Goal: Information Seeking & Learning: Check status

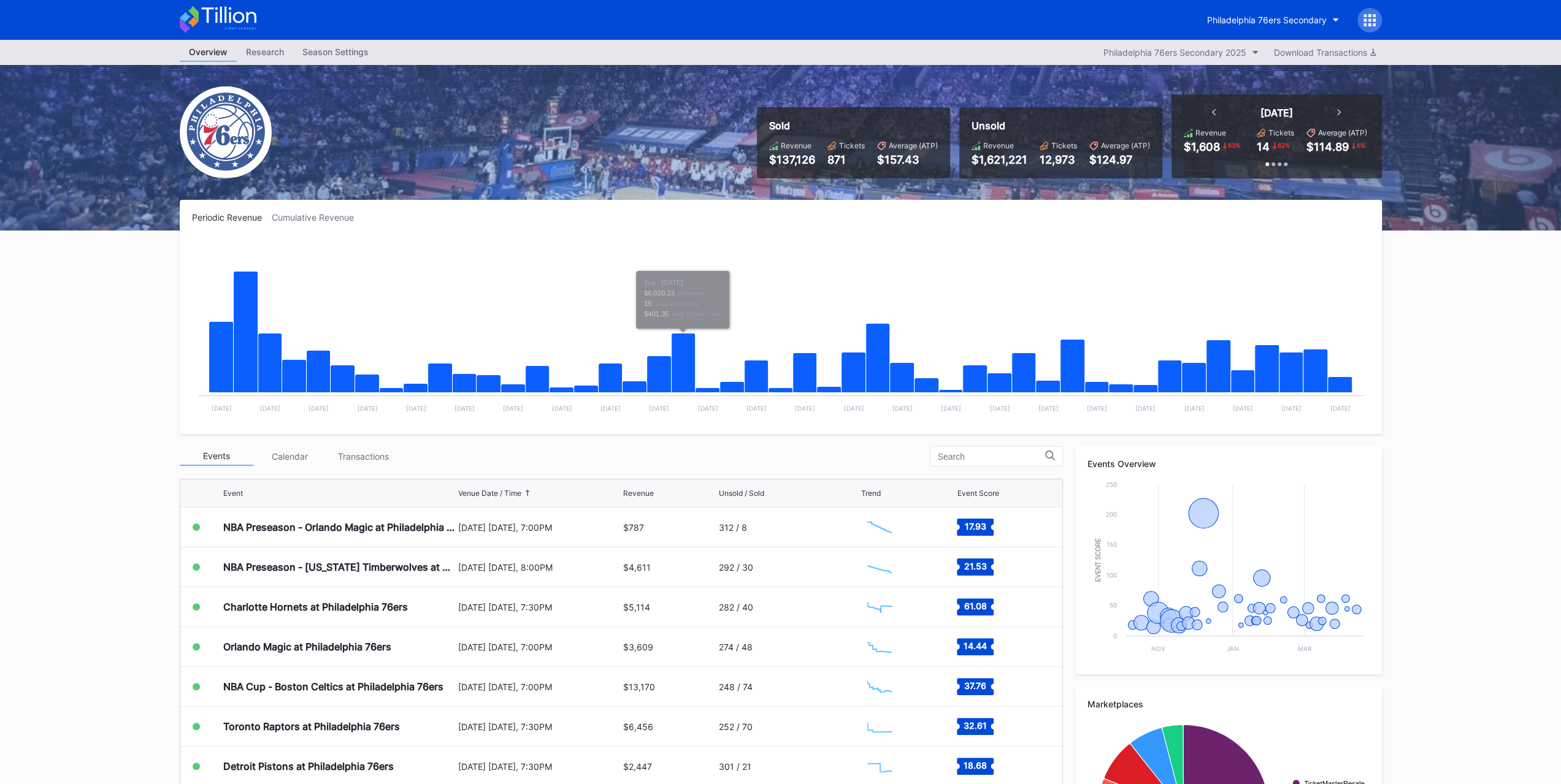
click at [1249, 17] on div "Philadelphia 76ers Secondary" at bounding box center [1267, 20] width 120 height 10
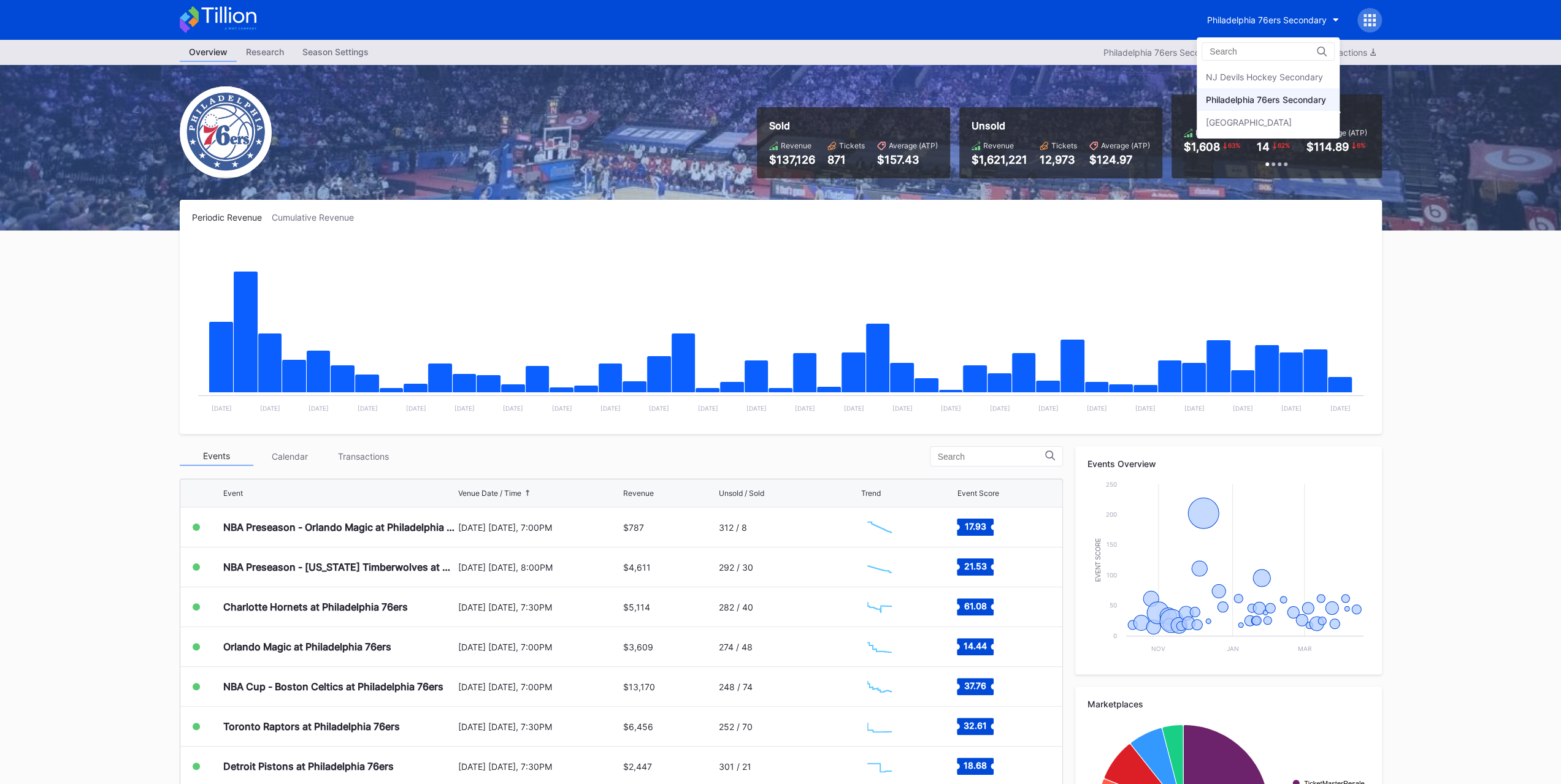
click at [1253, 75] on div "NJ Devils Hockey Secondary" at bounding box center [1264, 77] width 117 height 10
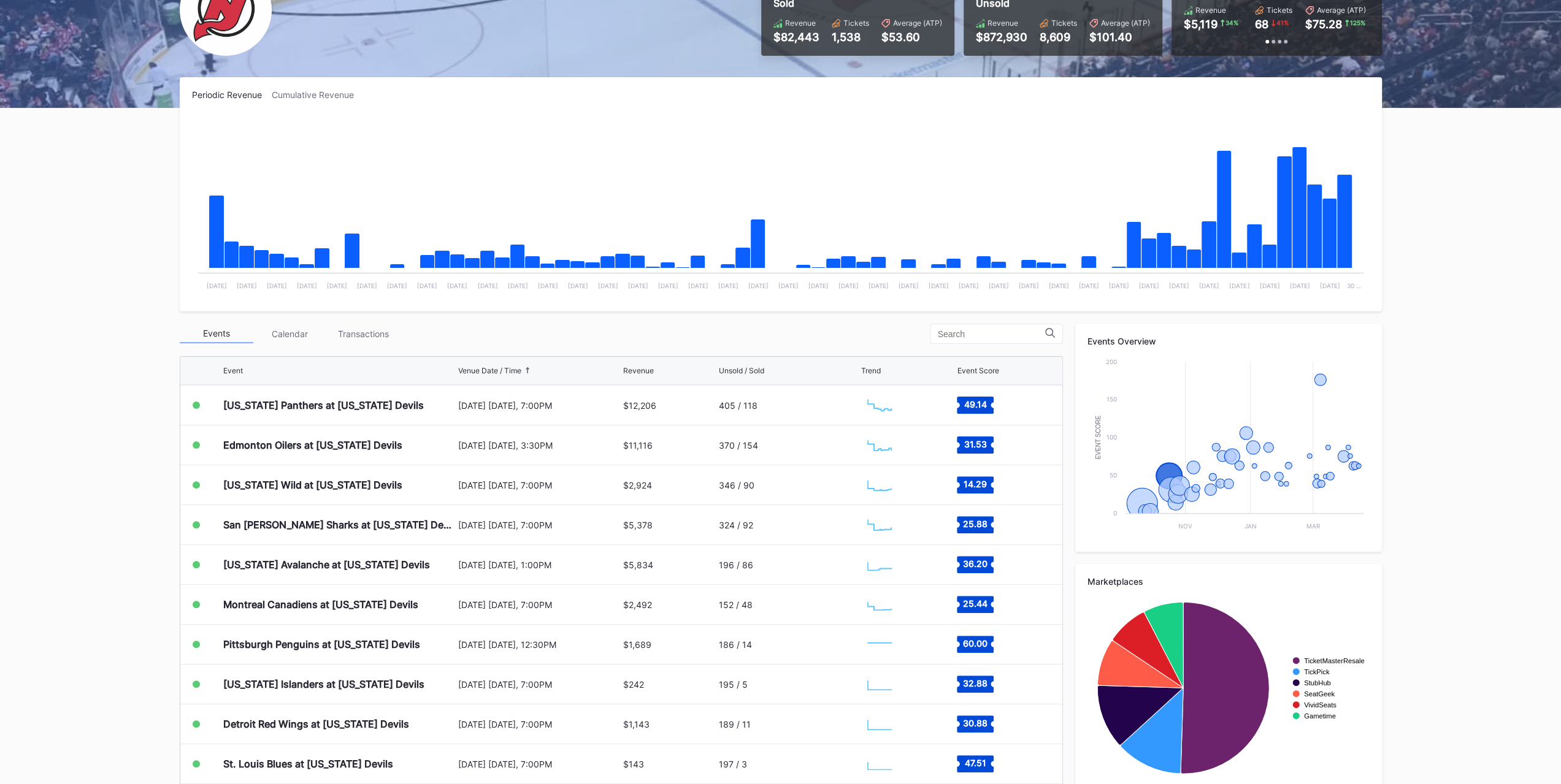
scroll to position [120, 0]
click at [366, 331] on div "Transactions" at bounding box center [363, 334] width 74 height 19
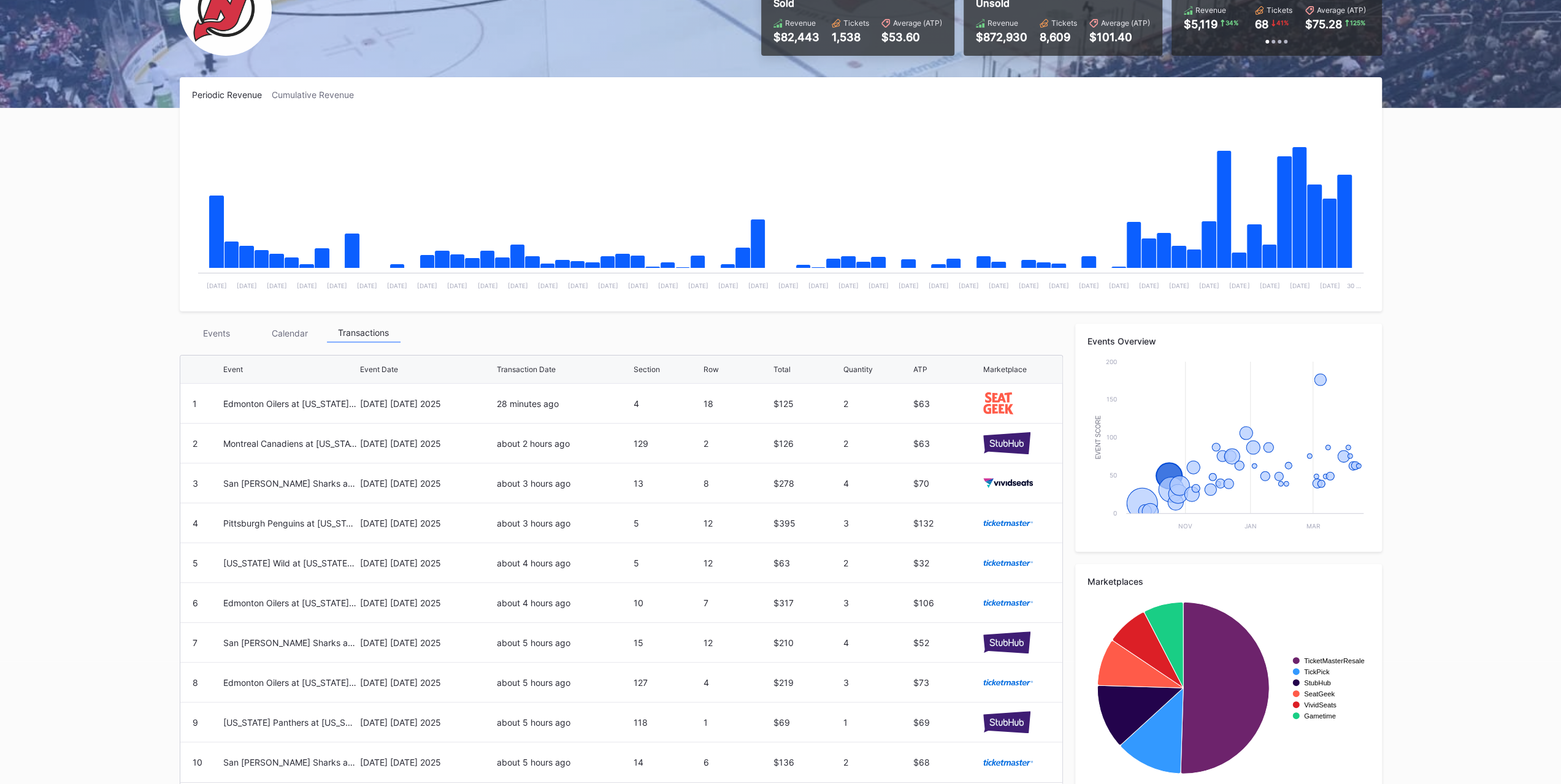
click at [217, 346] on div "Events Calendar Transactions Event Event Date Transaction Date Section Row Tota…" at bounding box center [621, 568] width 883 height 489
click at [224, 331] on div "Events" at bounding box center [216, 334] width 74 height 19
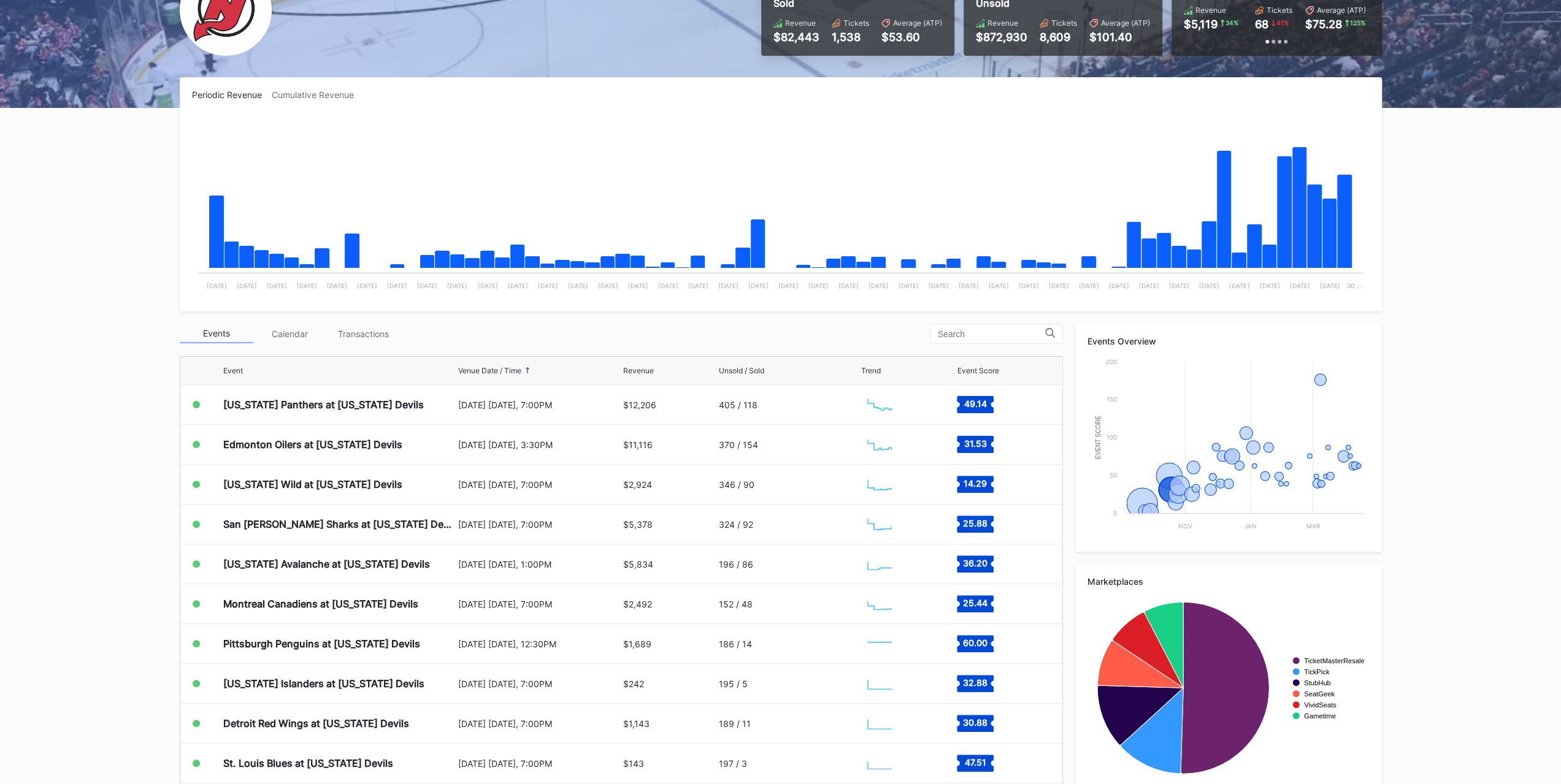
click at [363, 339] on div "Transactions" at bounding box center [363, 334] width 74 height 19
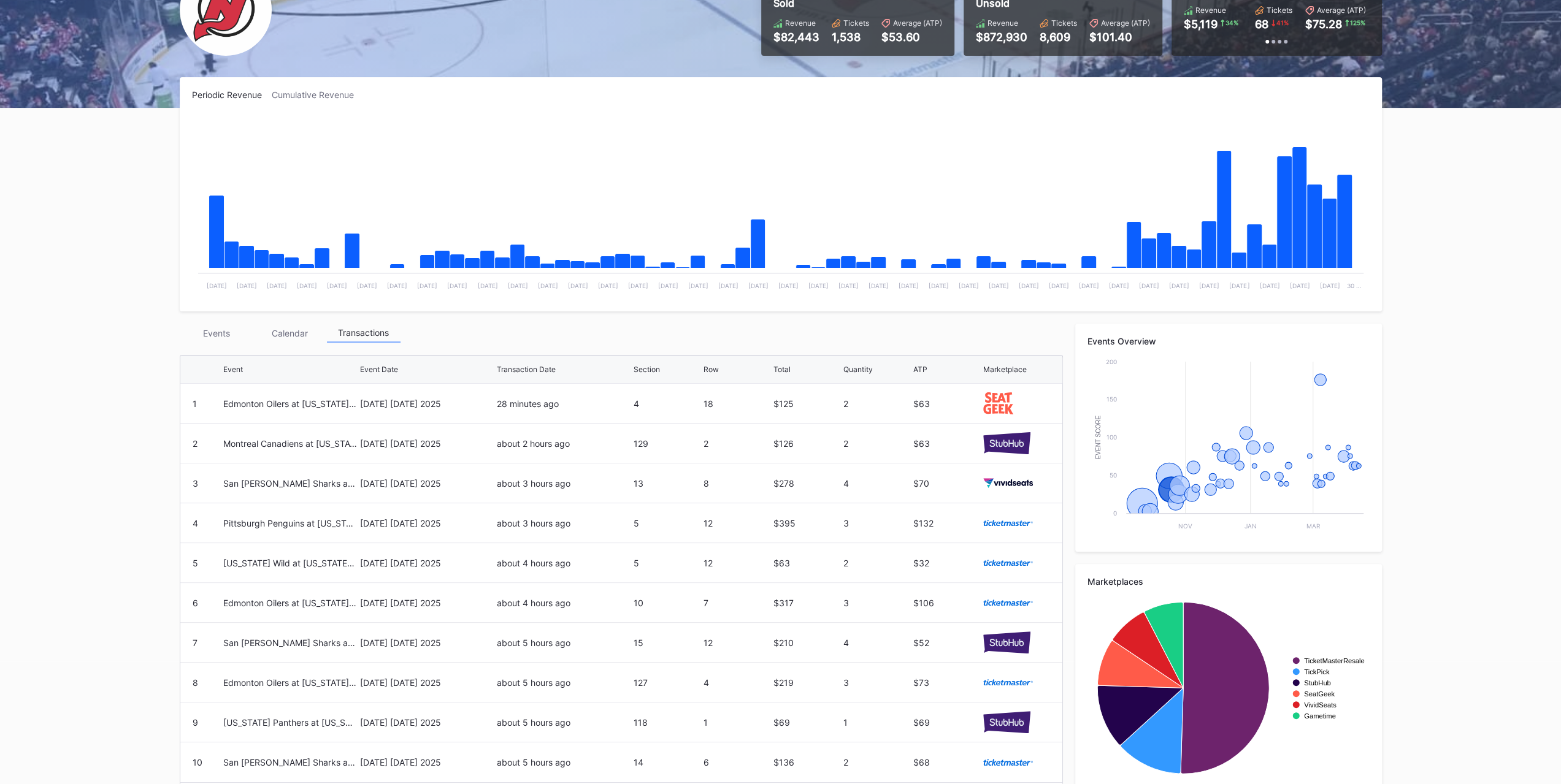
click at [217, 333] on div "Events" at bounding box center [216, 334] width 74 height 19
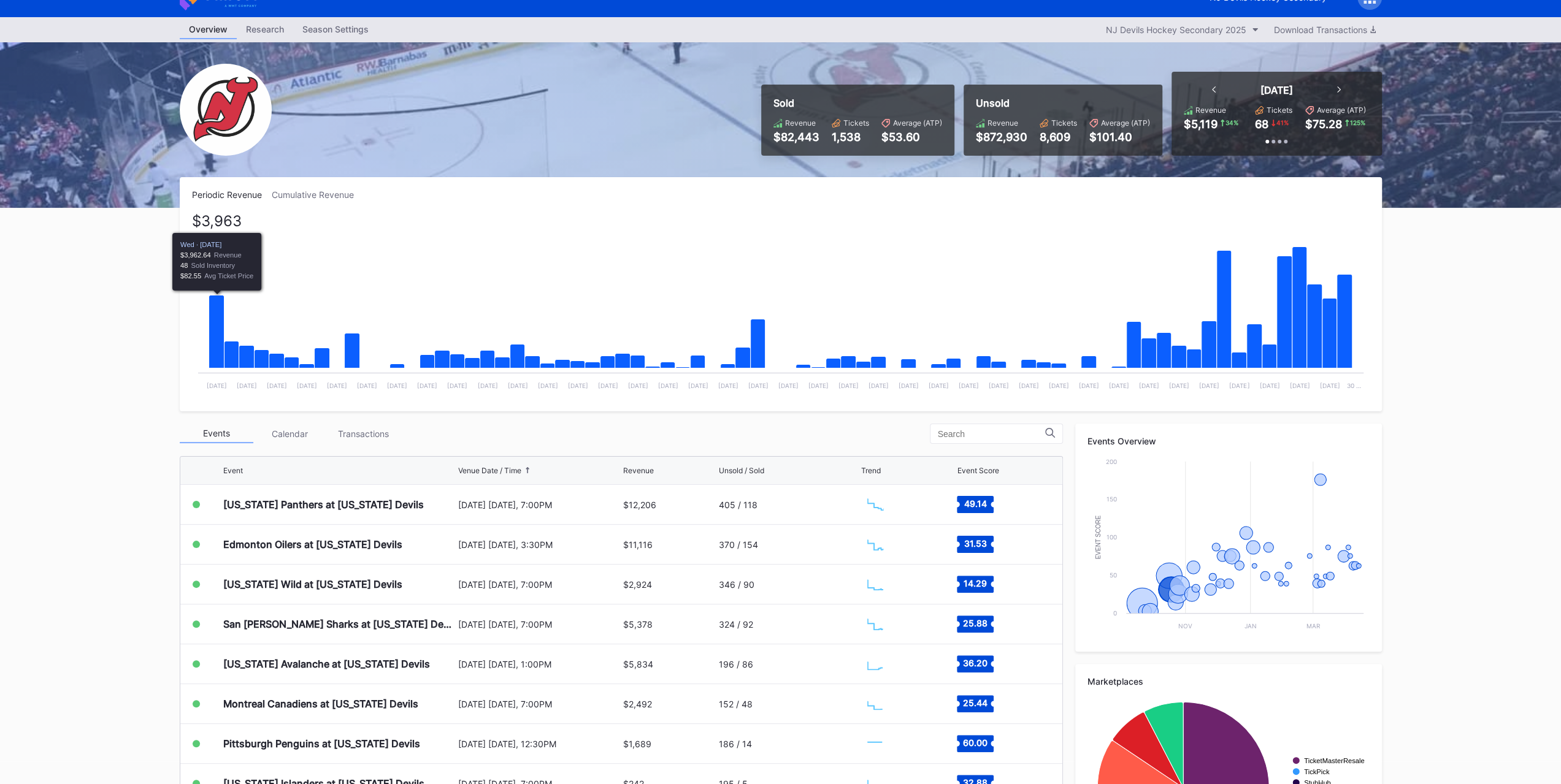
scroll to position [0, 0]
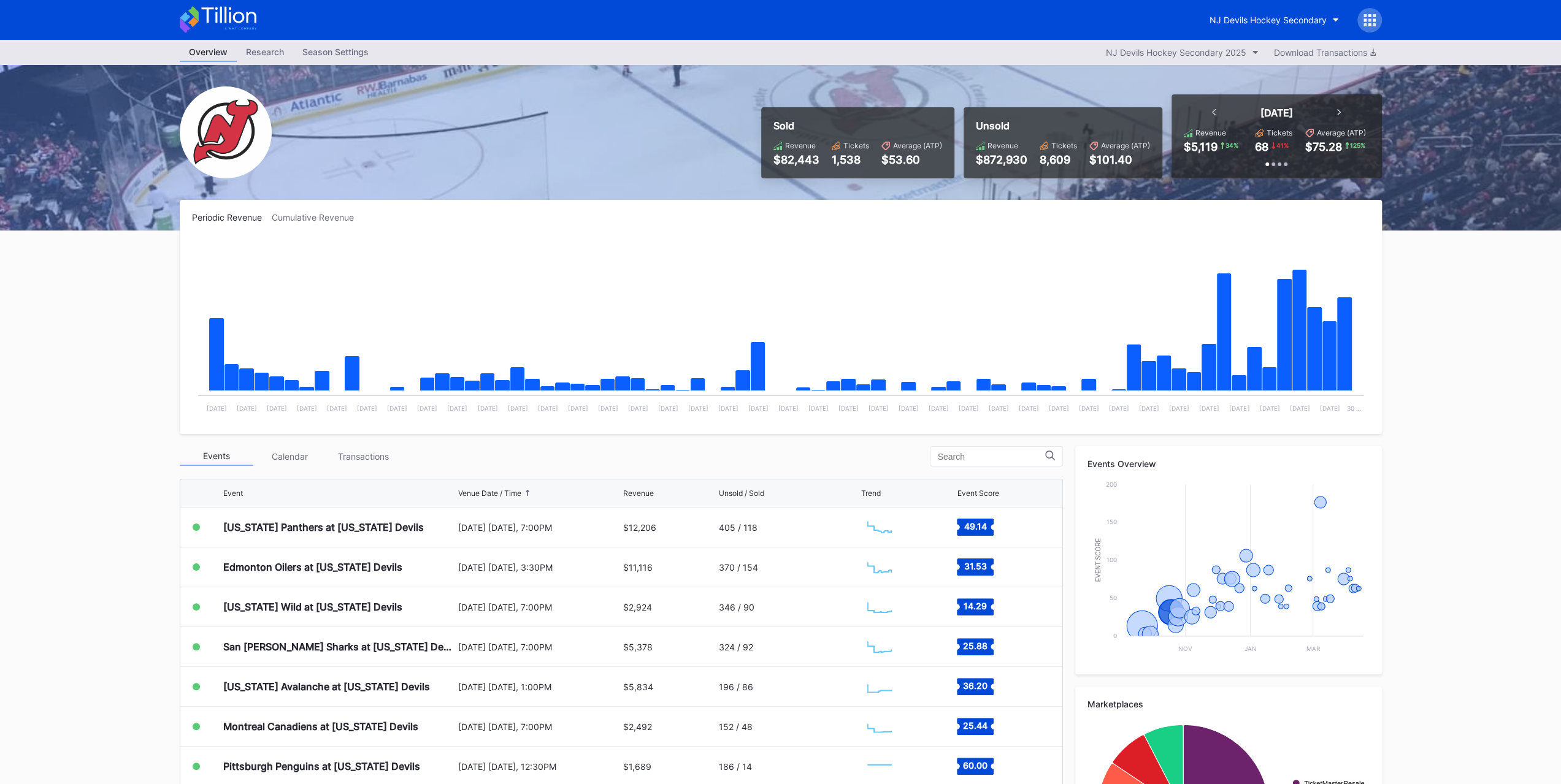
click at [1268, 19] on div "NJ Devils Hockey Secondary" at bounding box center [1268, 20] width 117 height 10
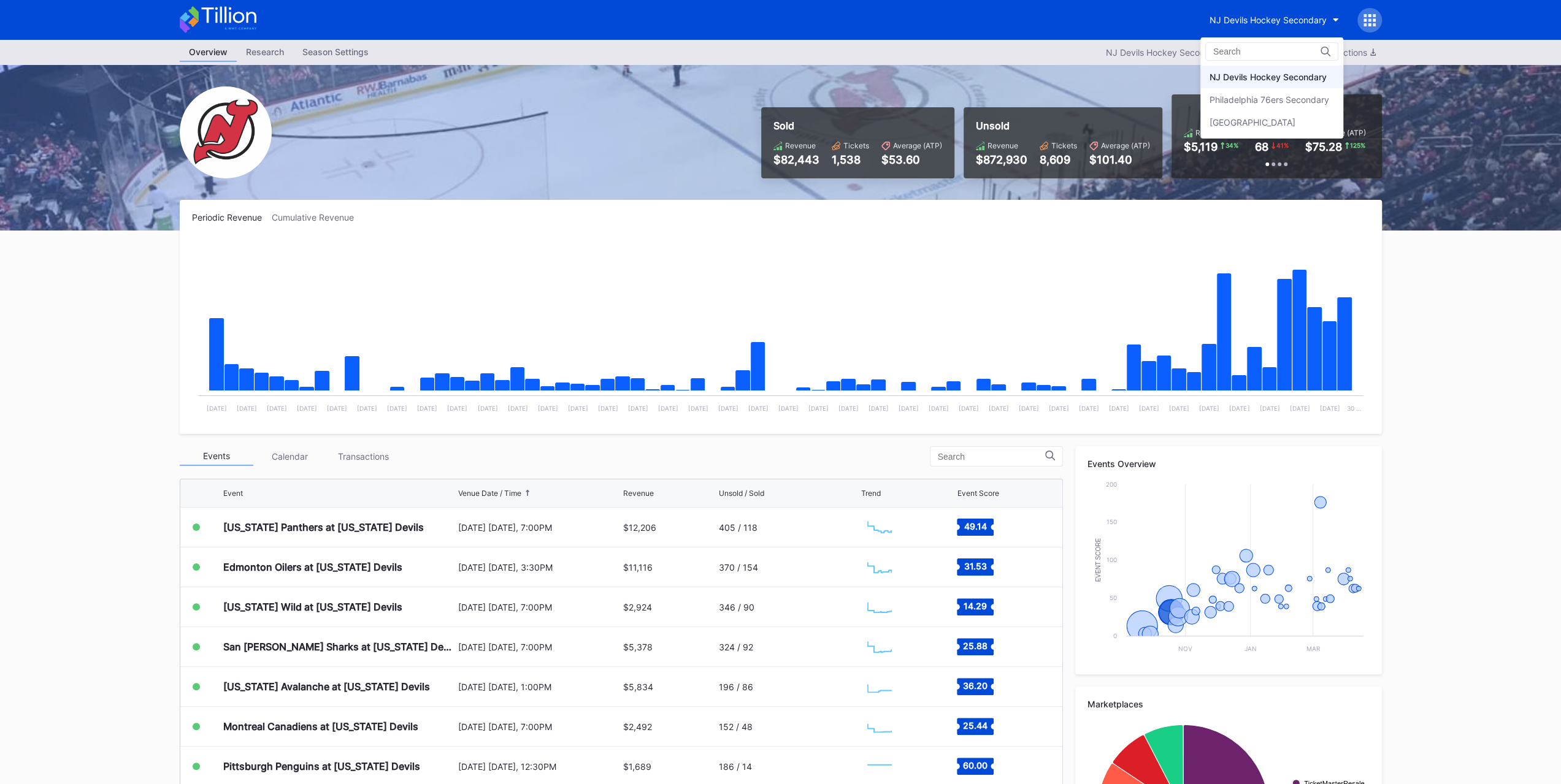
click at [1274, 103] on div "Philadelphia 76ers Secondary" at bounding box center [1269, 100] width 120 height 10
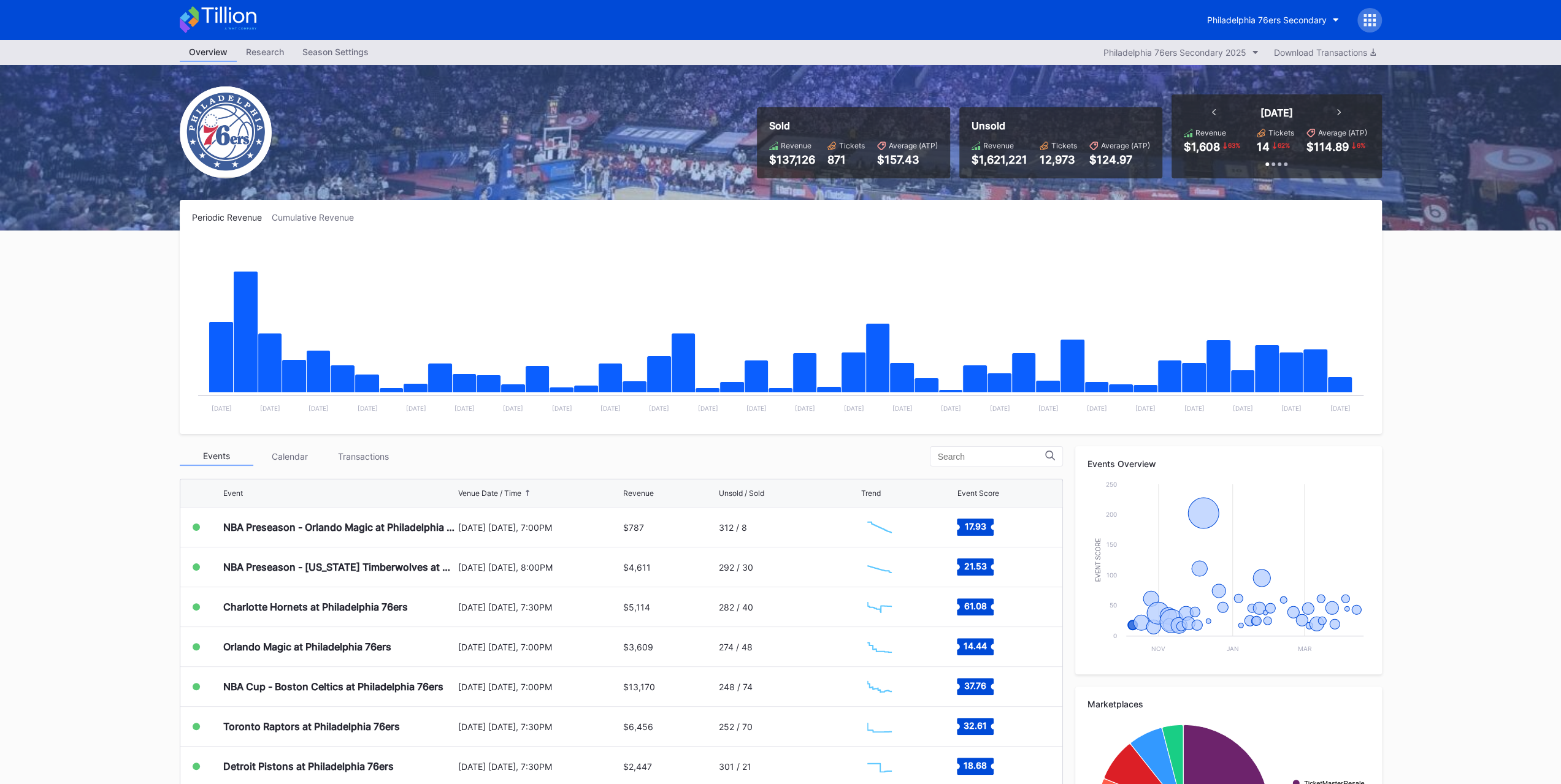
click at [378, 461] on div "Transactions" at bounding box center [363, 456] width 74 height 19
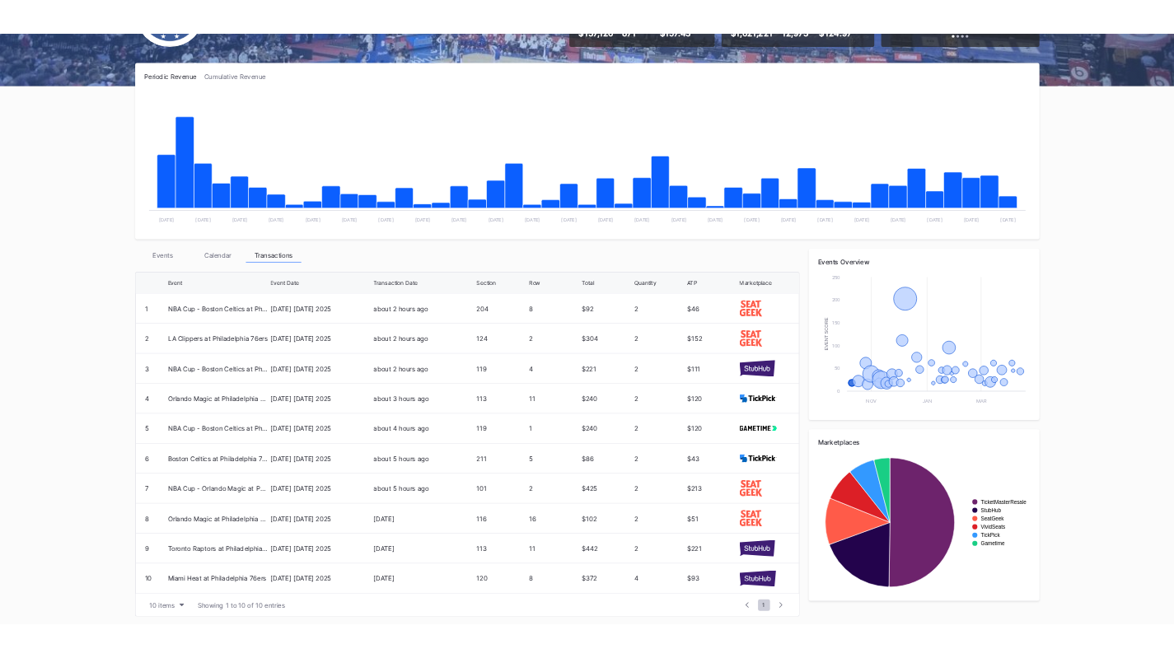
scroll to position [217, 0]
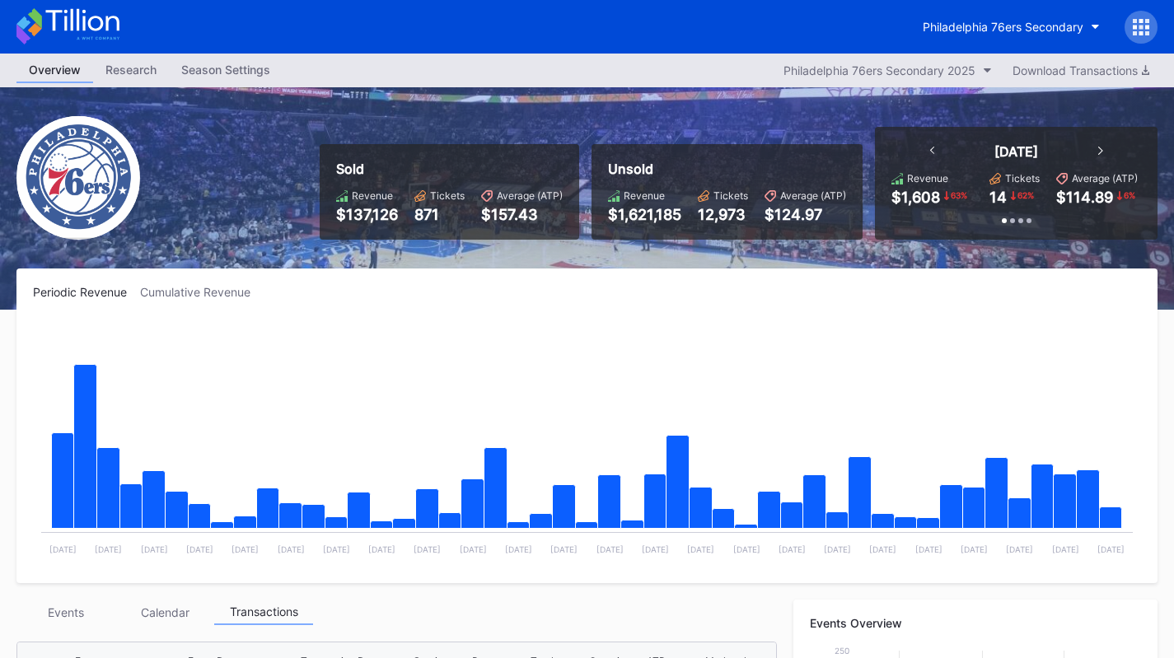
scroll to position [217, 0]
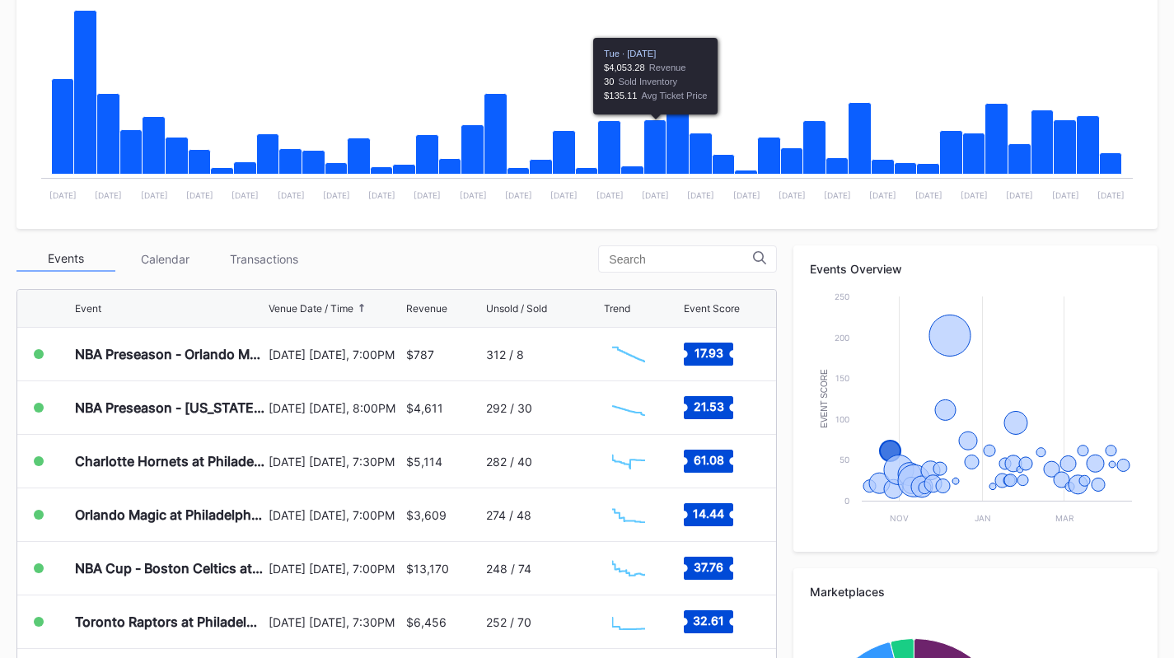
scroll to position [355, 0]
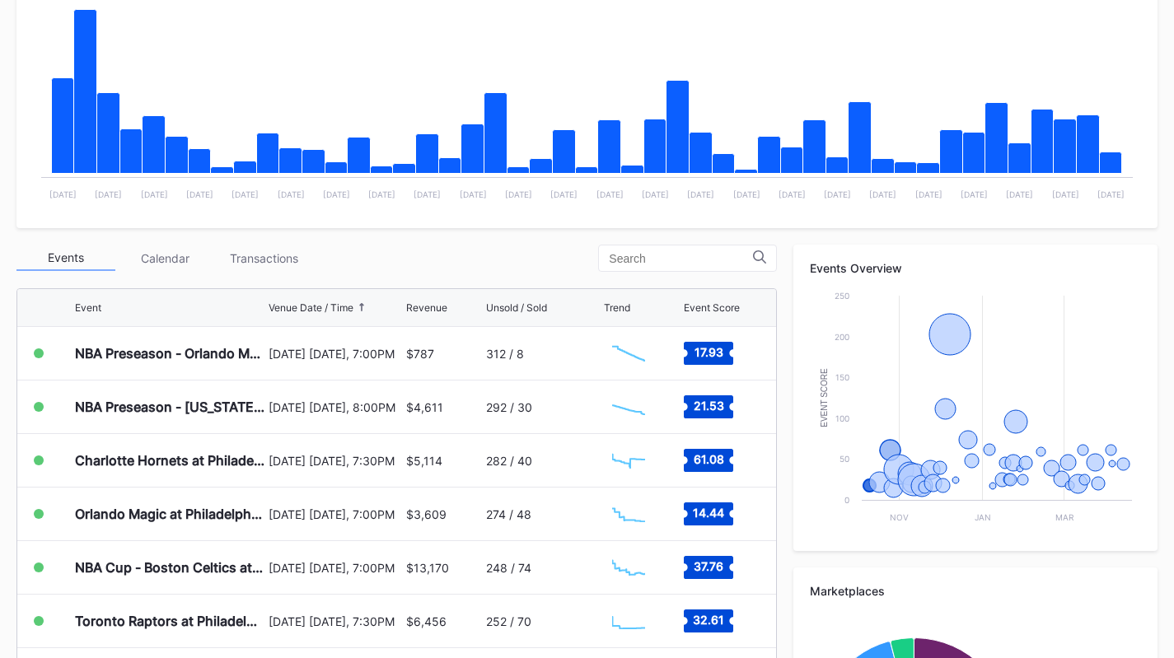
click at [541, 302] on div "Unsold / Sold" at bounding box center [516, 307] width 61 height 12
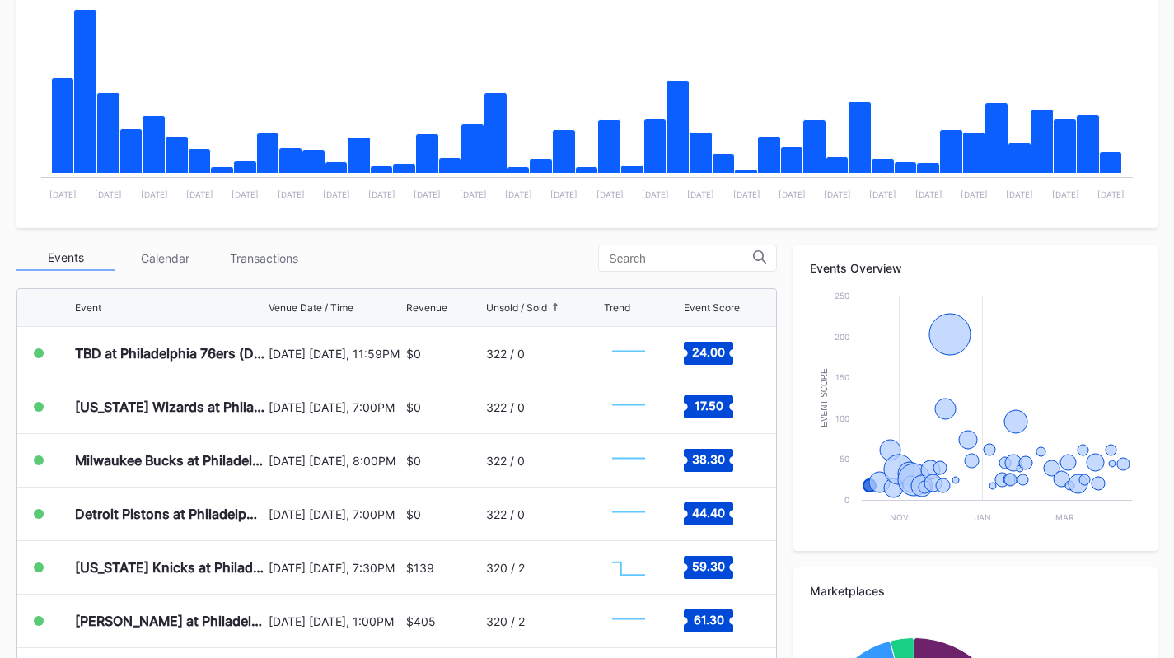
click at [541, 302] on div "Unsold / Sold" at bounding box center [516, 307] width 61 height 12
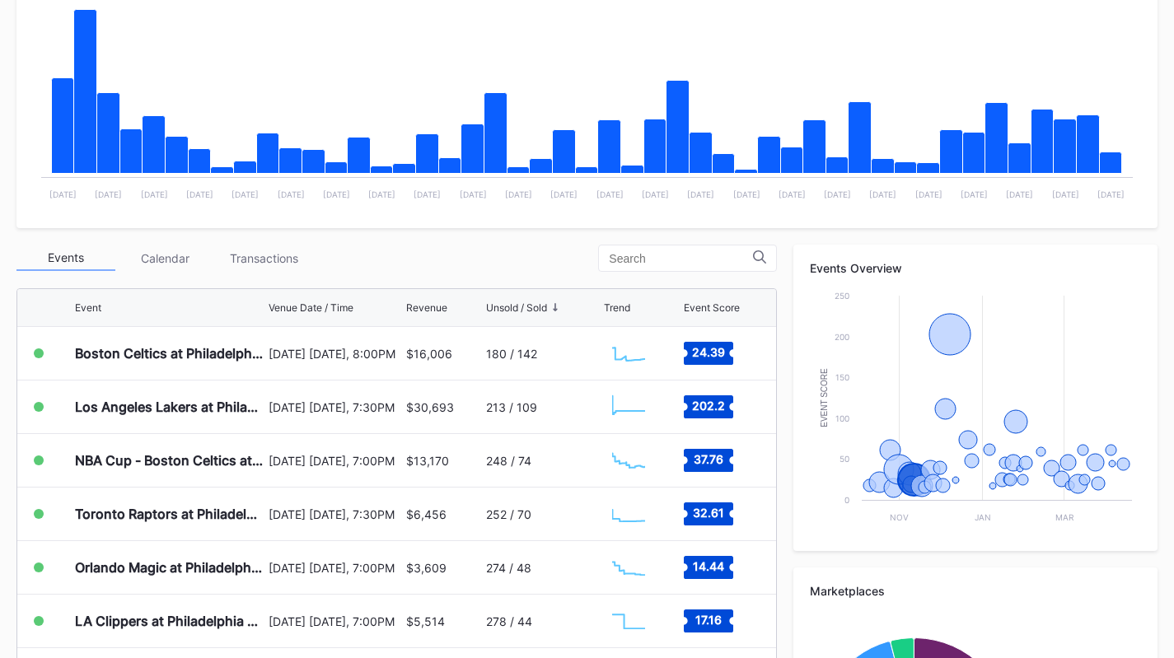
click at [451, 341] on div "$16,006" at bounding box center [444, 353] width 76 height 53
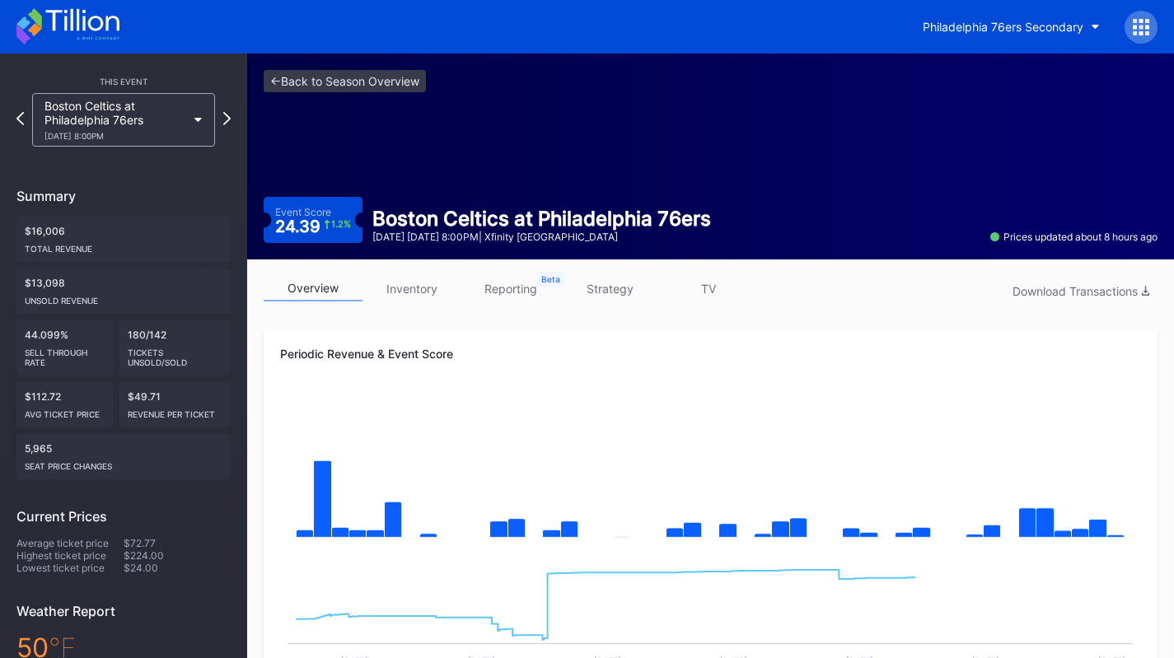
click at [404, 297] on link "inventory" at bounding box center [411, 289] width 99 height 26
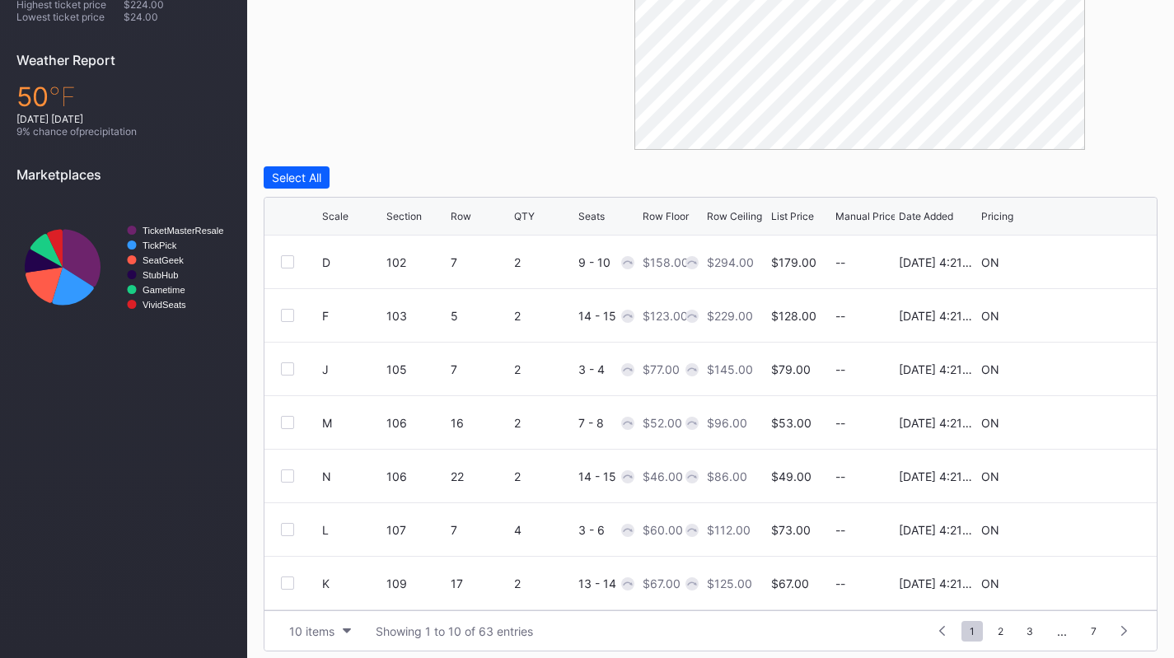
scroll to position [560, 0]
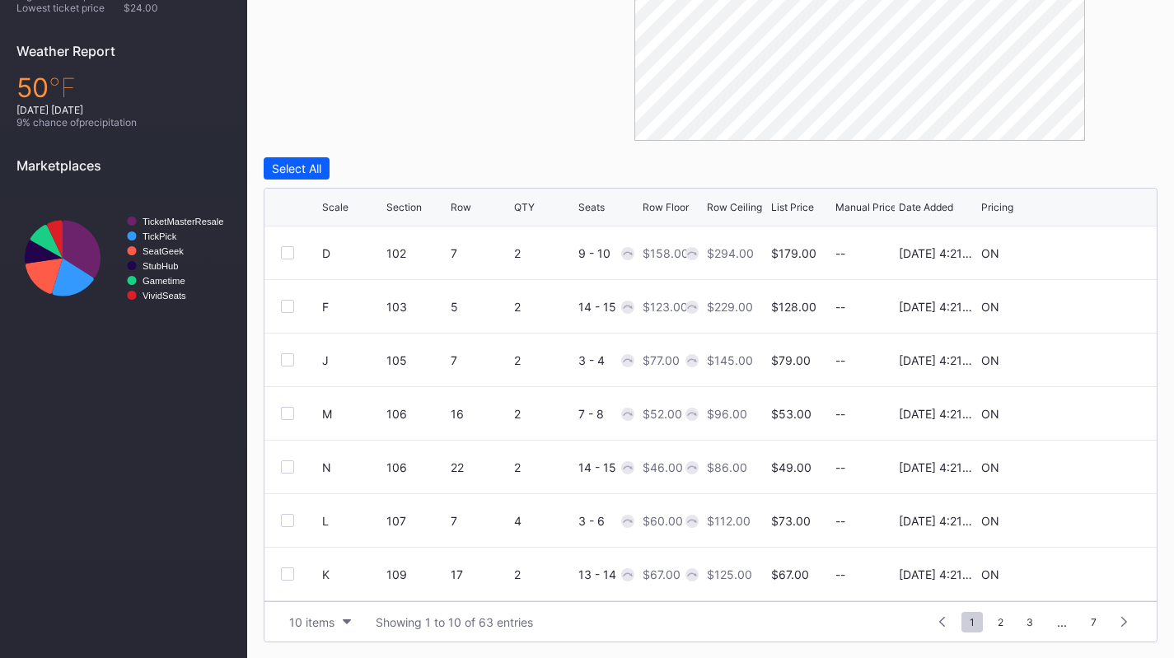
click at [332, 202] on div "Scale" at bounding box center [335, 207] width 26 height 12
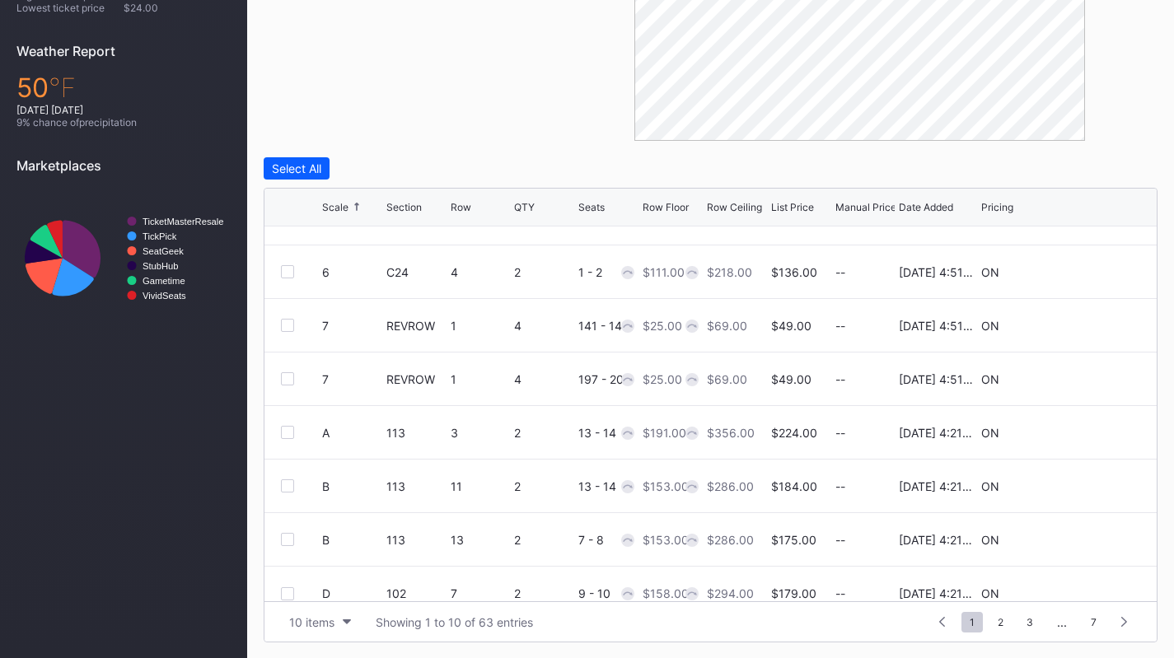
scroll to position [161, 0]
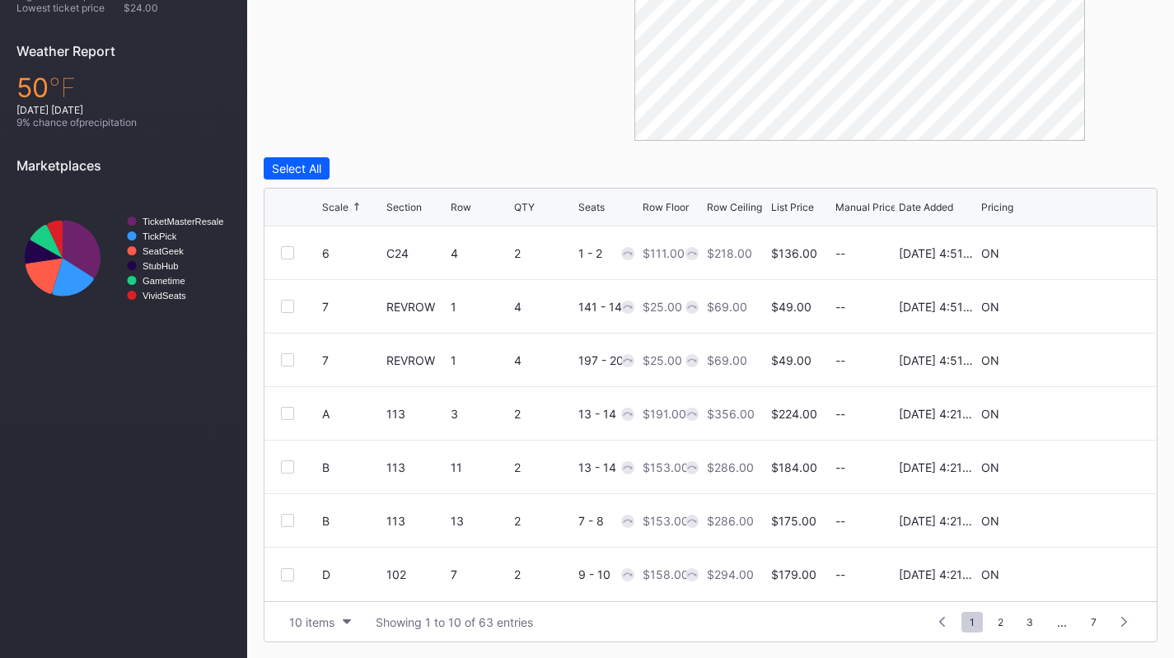
click at [345, 211] on div "Scale" at bounding box center [335, 207] width 26 height 12
click at [333, 209] on div "Scale" at bounding box center [335, 207] width 26 height 12
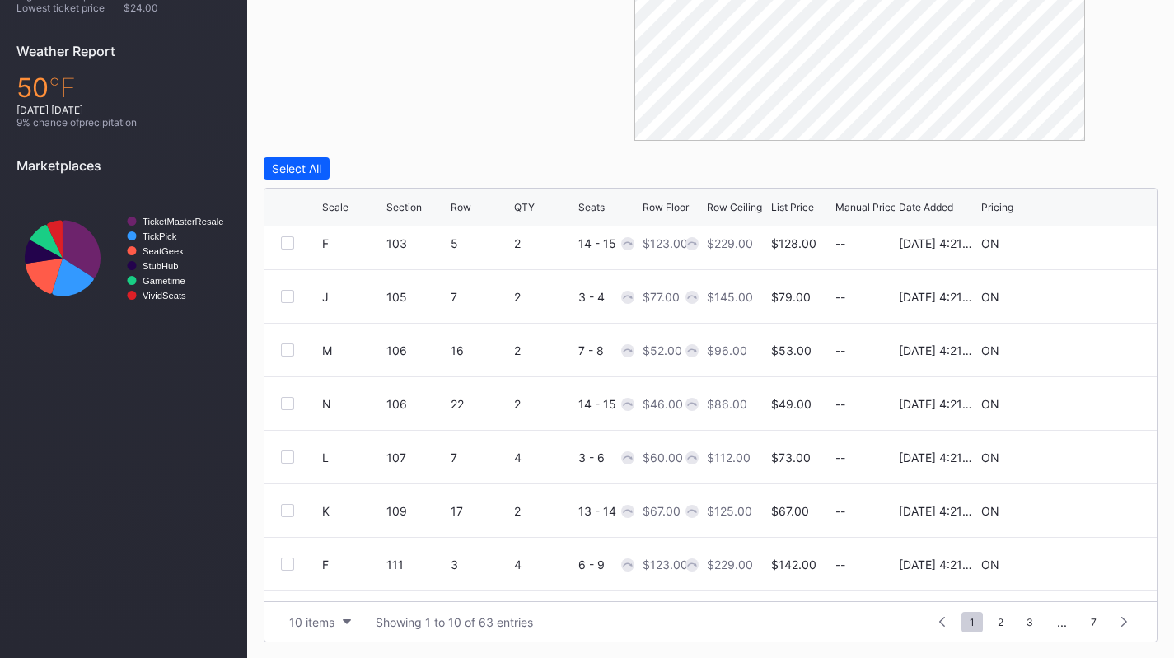
scroll to position [82, 0]
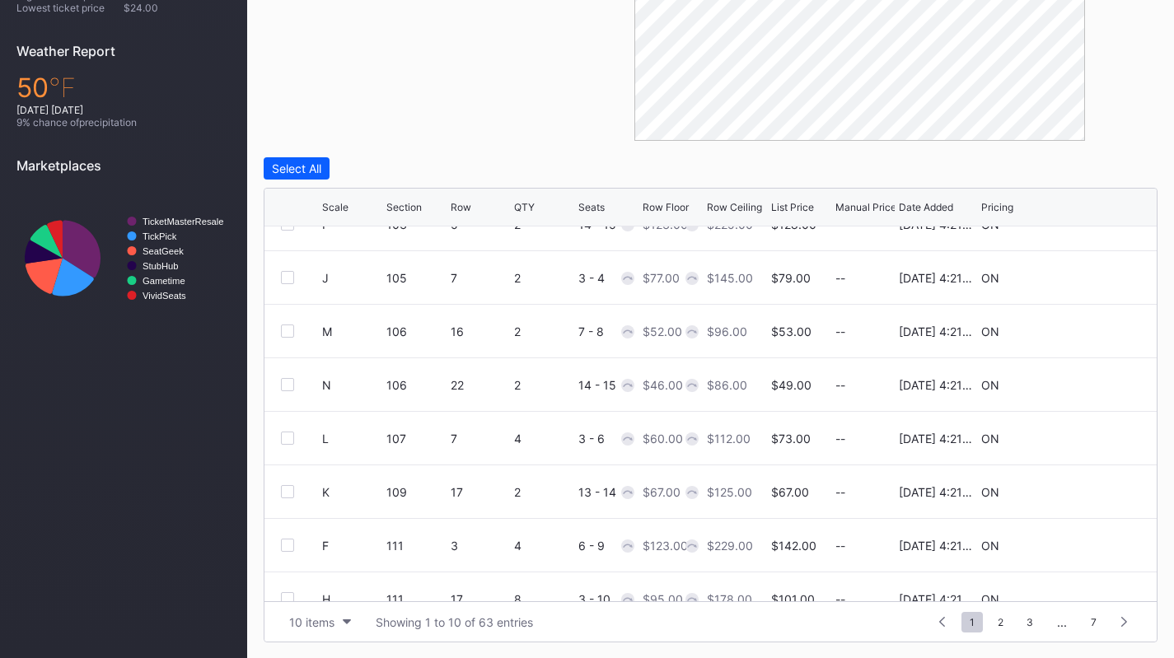
click at [333, 621] on div "10 items" at bounding box center [311, 622] width 45 height 14
click at [332, 592] on div "200 items" at bounding box center [320, 580] width 78 height 30
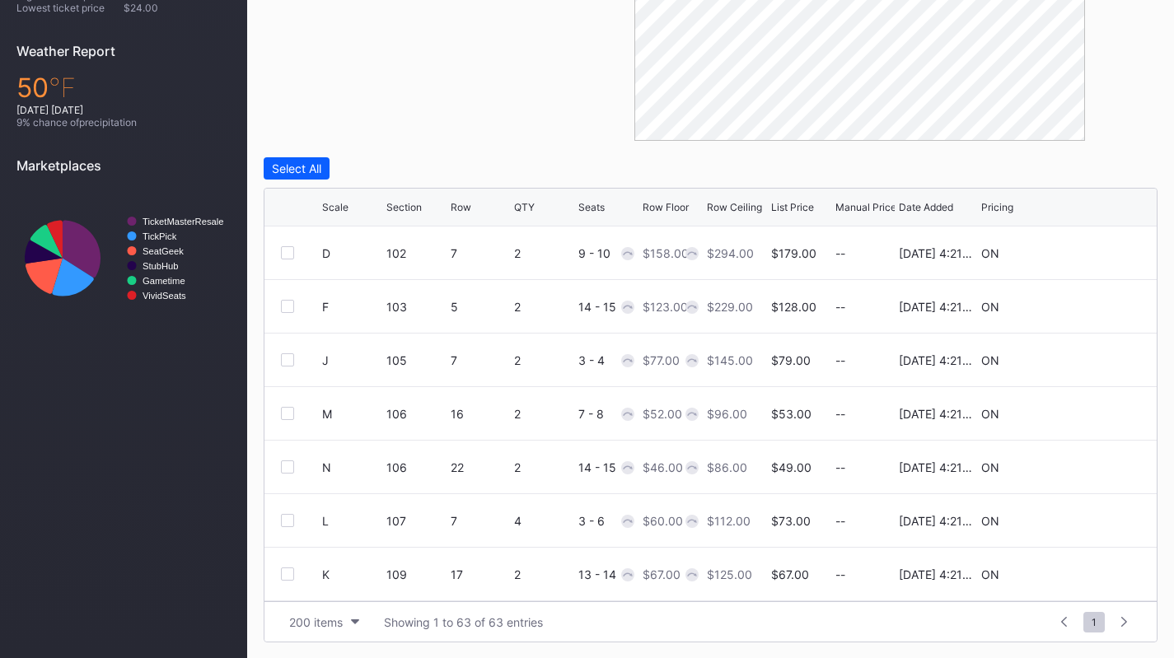
click at [335, 205] on div "Scale" at bounding box center [335, 207] width 26 height 12
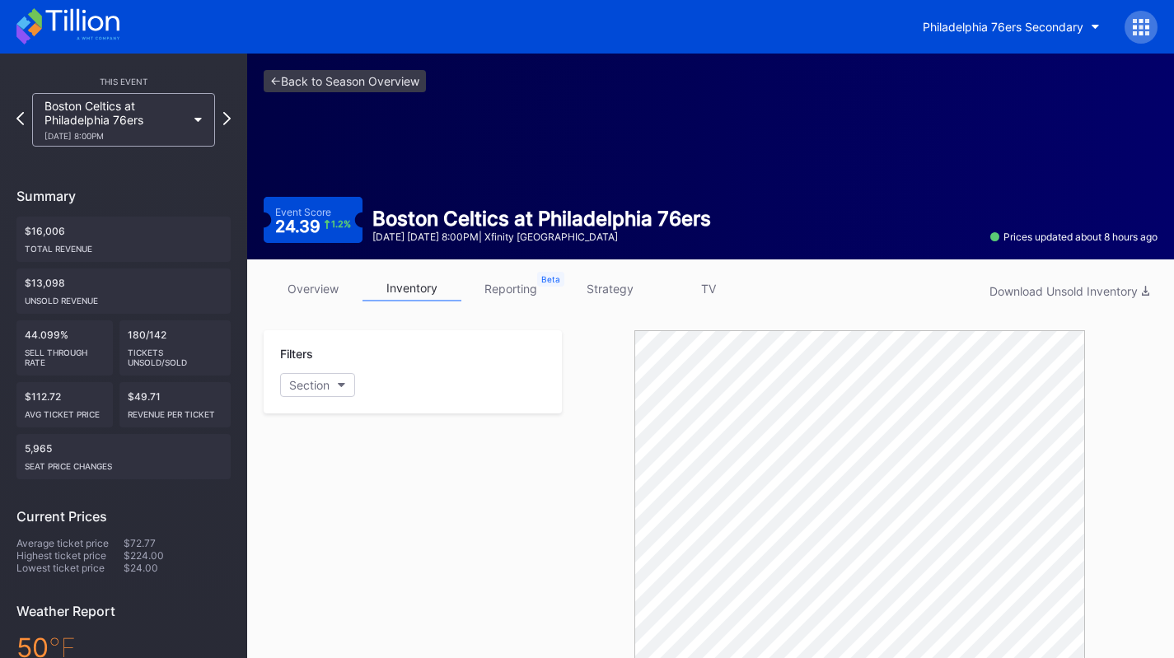
click at [117, 25] on icon at bounding box center [81, 20] width 73 height 22
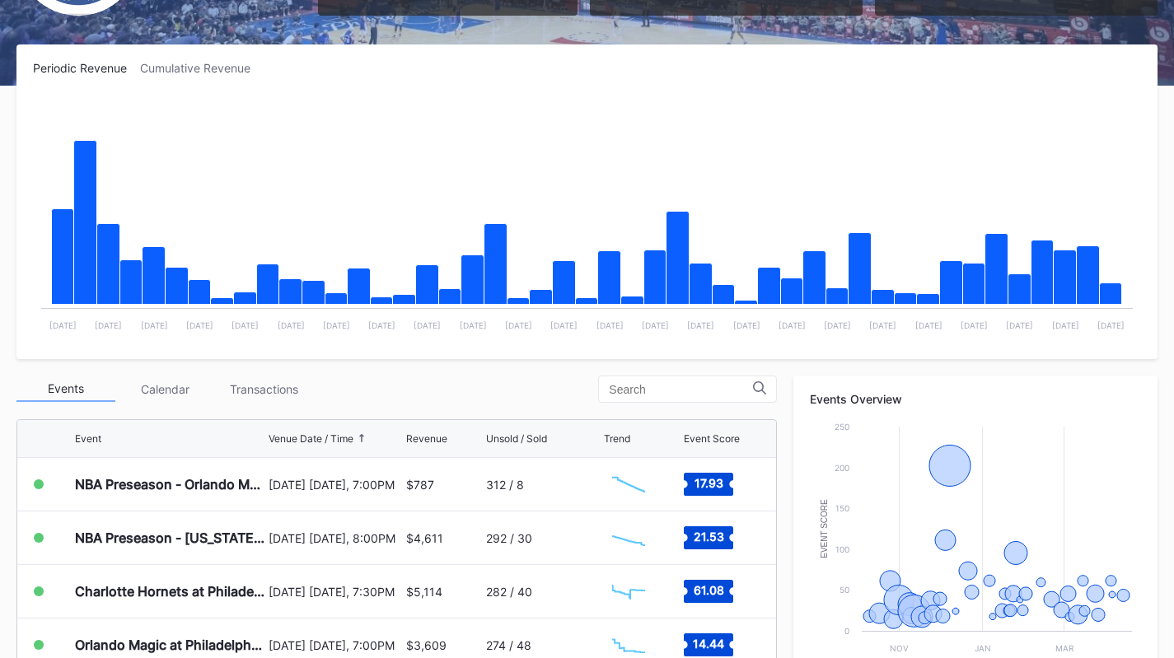
scroll to position [494, 0]
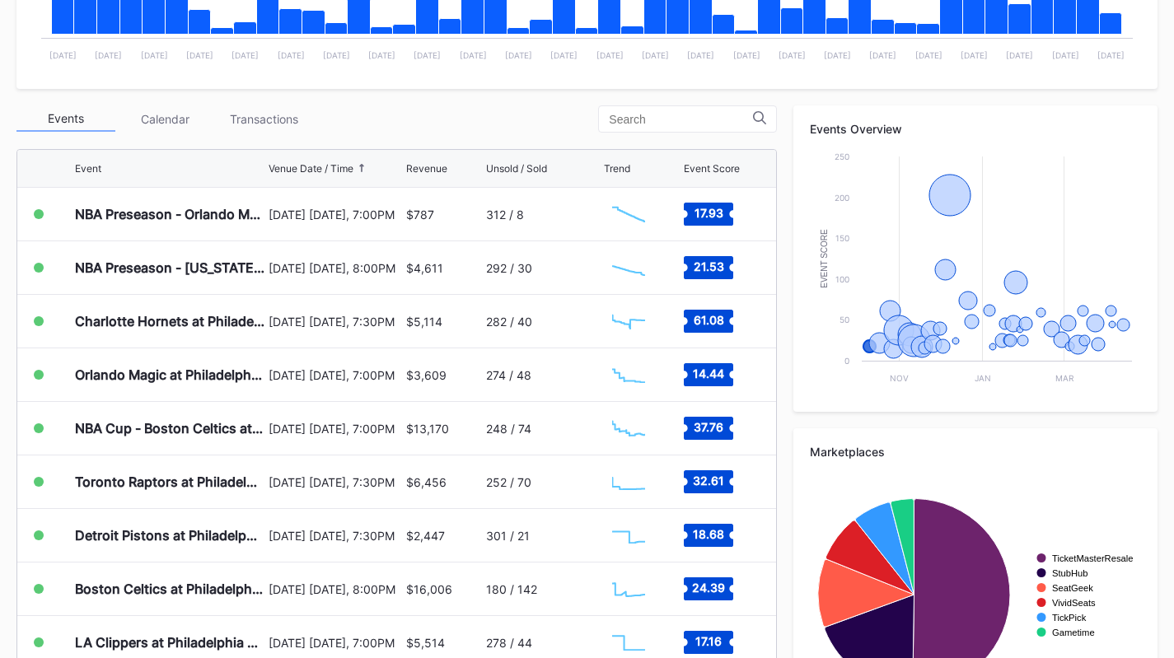
click at [255, 120] on div "Transactions" at bounding box center [263, 119] width 99 height 26
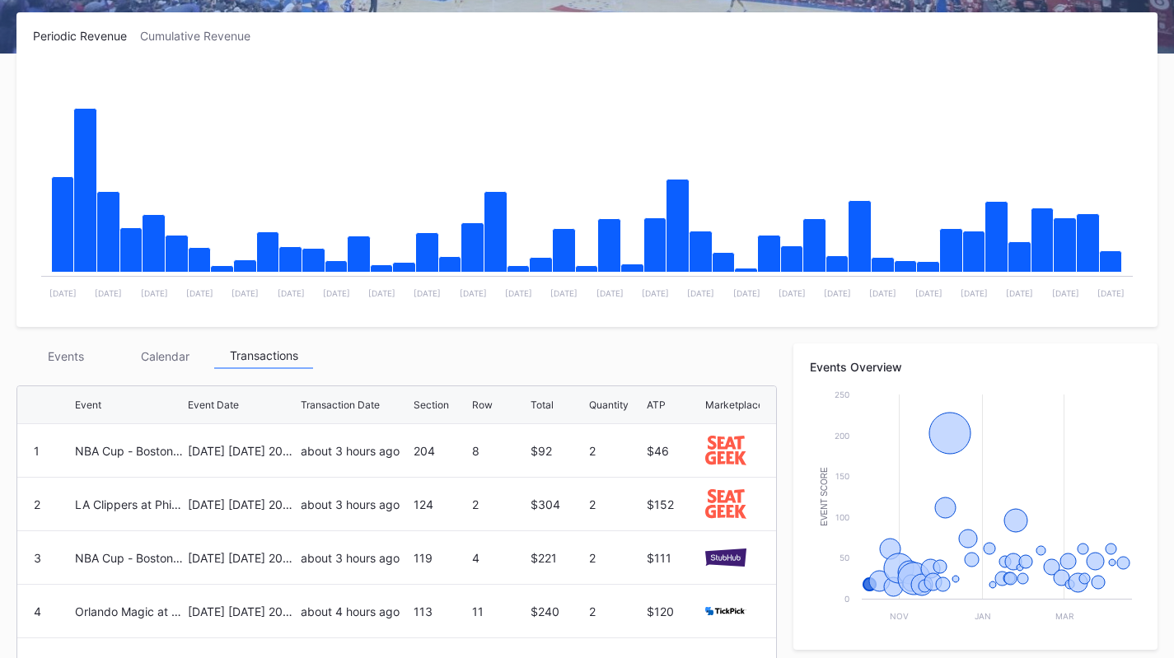
scroll to position [329, 0]
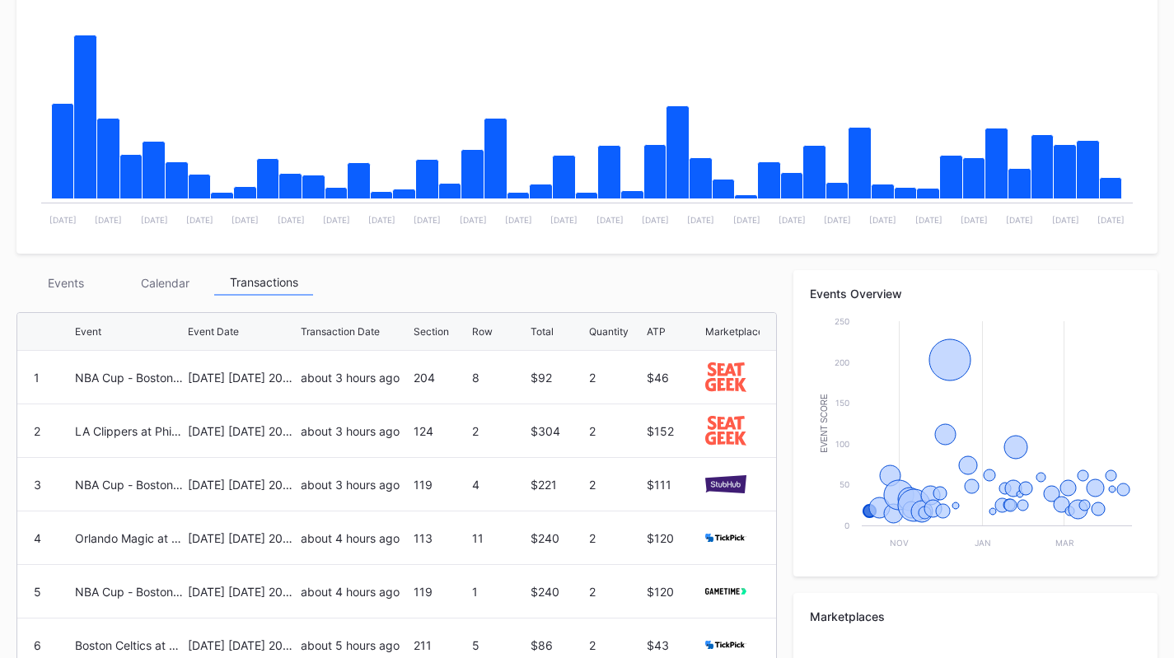
click at [107, 278] on div "Events" at bounding box center [65, 283] width 99 height 26
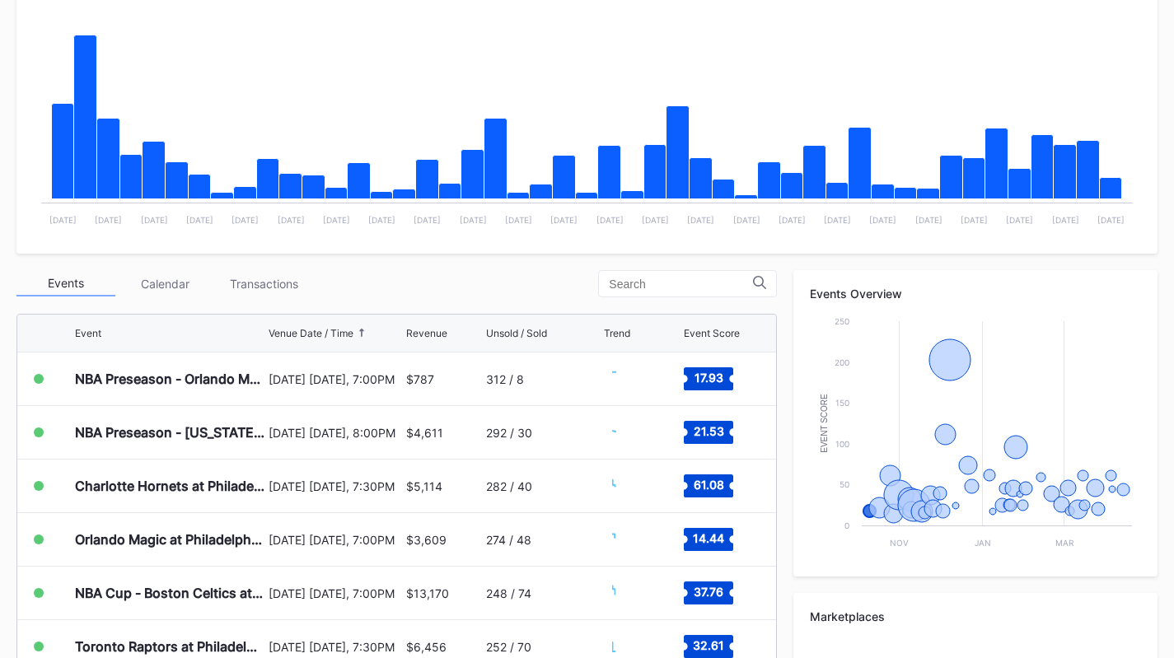
click at [77, 279] on div "Events" at bounding box center [65, 284] width 99 height 26
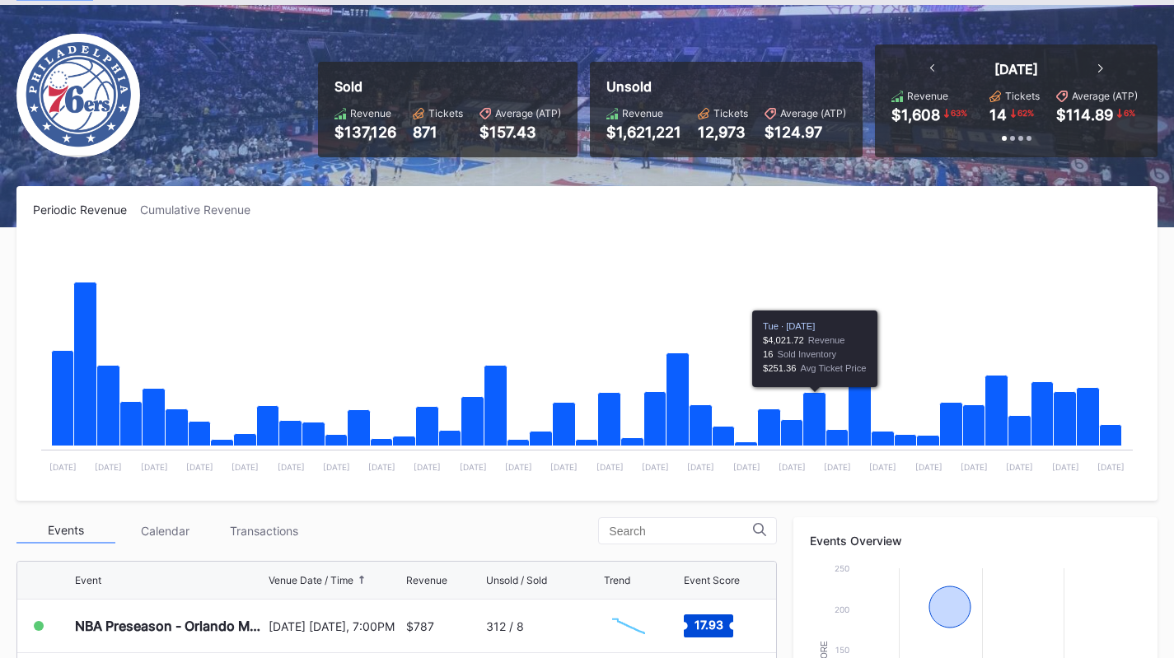
scroll to position [0, 0]
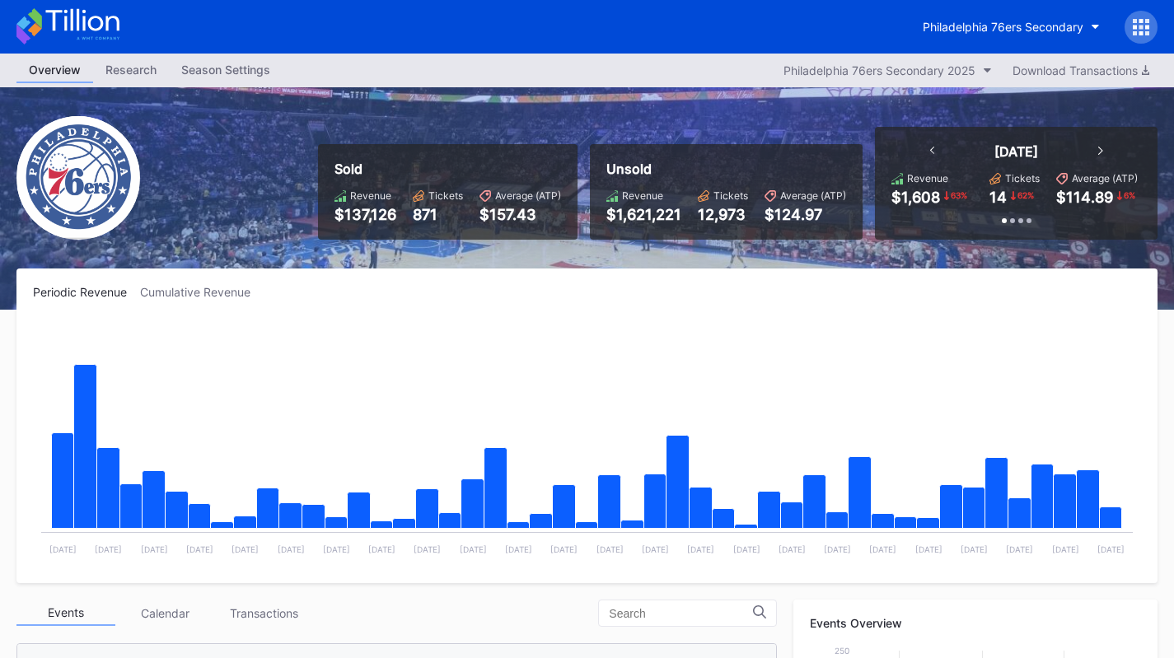
click at [967, 22] on div "Philadelphia 76ers Secondary" at bounding box center [1002, 27] width 161 height 14
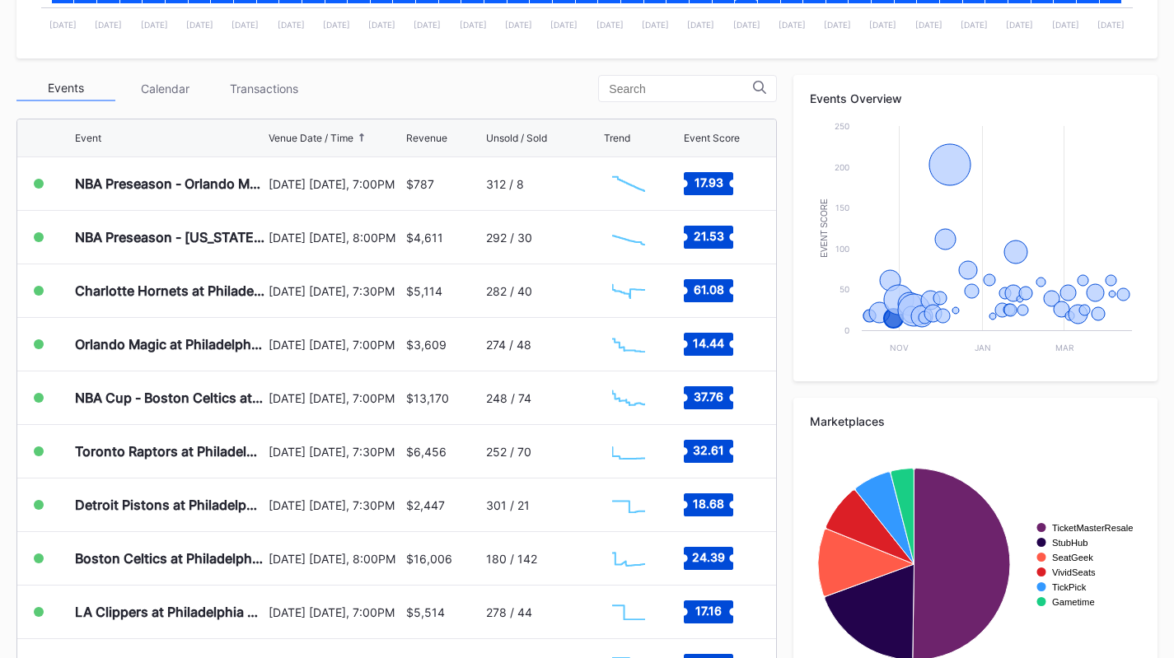
scroll to position [587, 0]
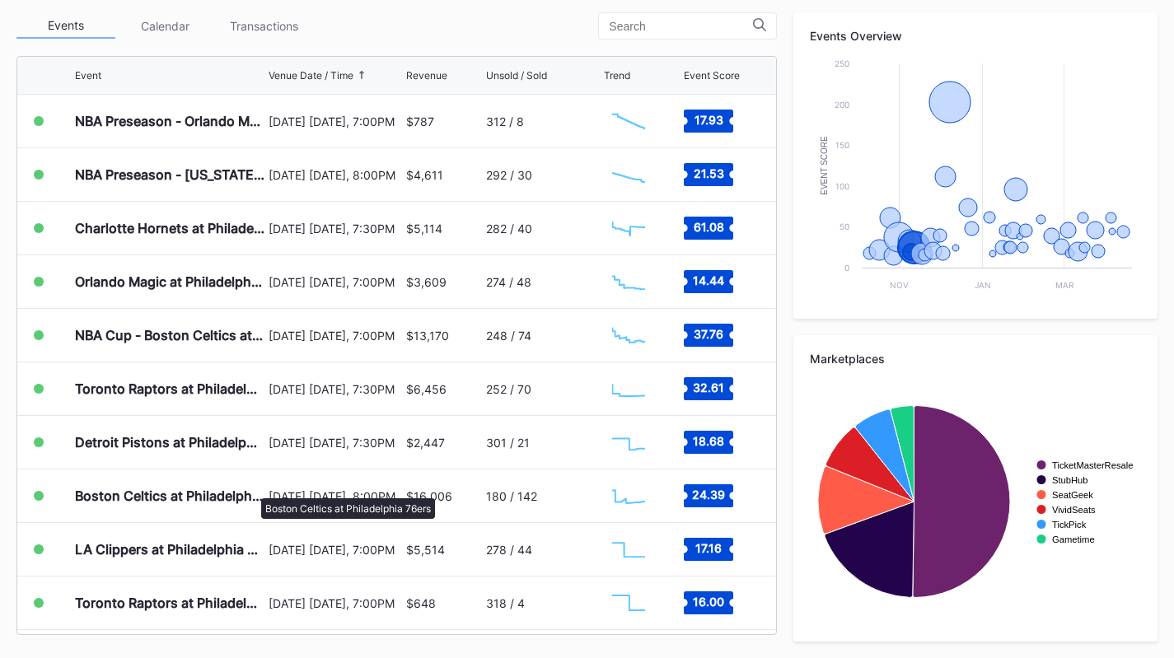
click at [253, 490] on div "Boston Celtics at Philadelphia 76ers" at bounding box center [169, 496] width 189 height 16
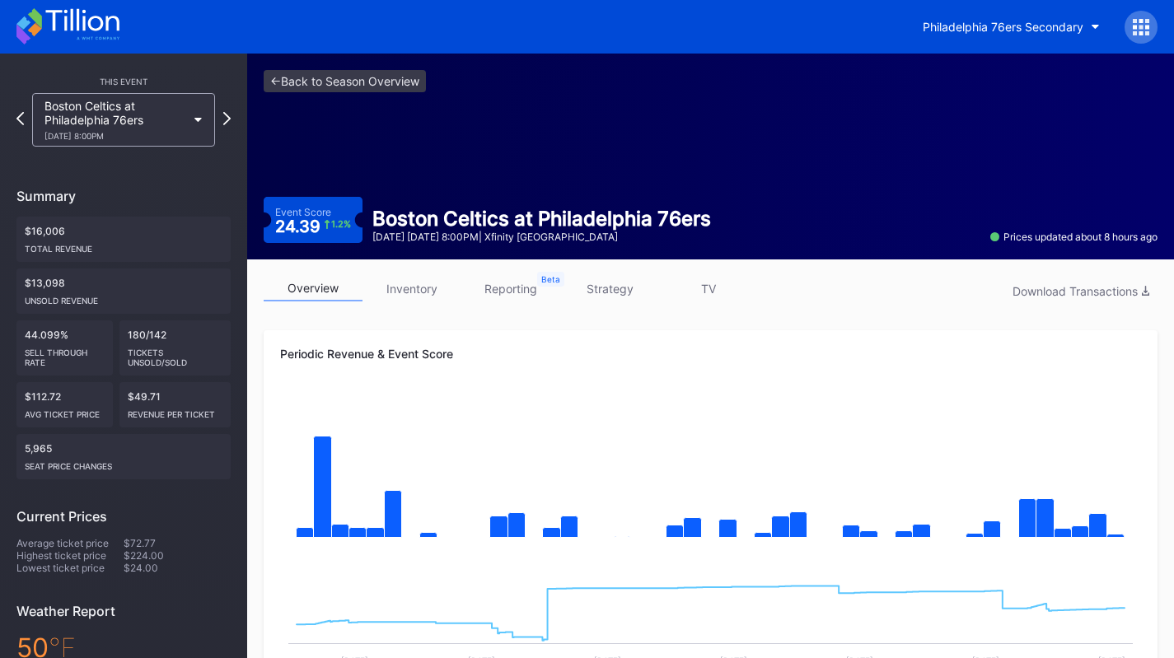
click at [70, 37] on icon at bounding box center [67, 26] width 103 height 36
